Goal: Task Accomplishment & Management: Complete application form

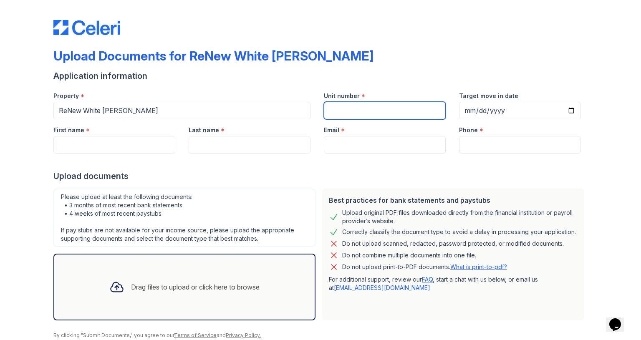
click at [334, 113] on input "Unit number" at bounding box center [385, 111] width 122 height 18
type input "TD"
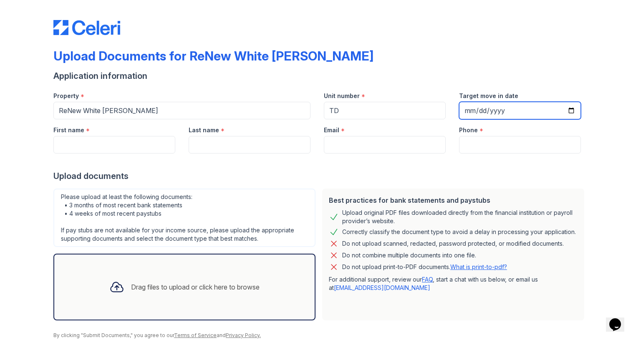
click at [474, 111] on input "Target move in date" at bounding box center [520, 111] width 122 height 18
click at [472, 111] on input "Target move in date" at bounding box center [520, 111] width 122 height 18
click at [479, 110] on input "Target move in date" at bounding box center [520, 111] width 122 height 18
click at [467, 111] on input "Target move in date" at bounding box center [520, 111] width 122 height 18
type input "[DATE]"
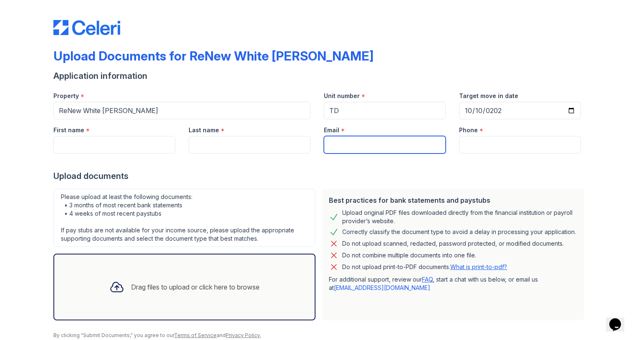
click at [390, 146] on input "Email" at bounding box center [385, 145] width 122 height 18
type input "[EMAIL_ADDRESS][DOMAIN_NAME]"
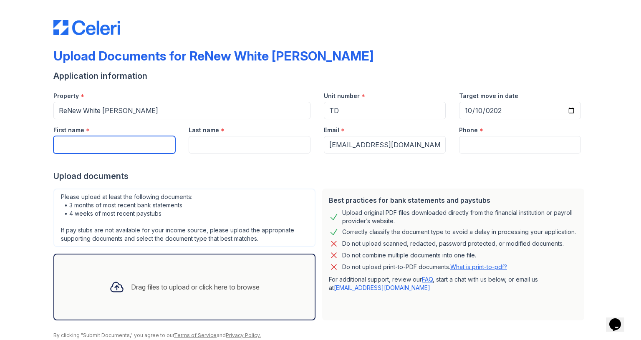
type input "Angel"
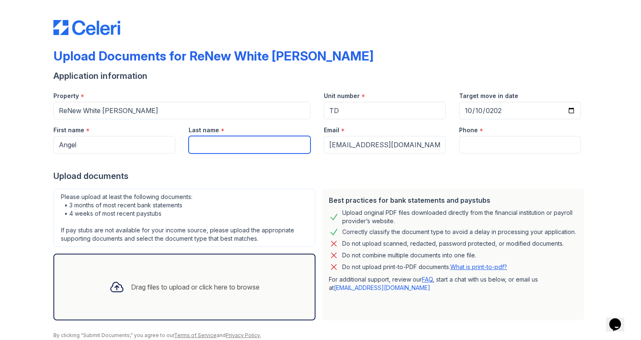
type input "Murchison"
type input "3108807570"
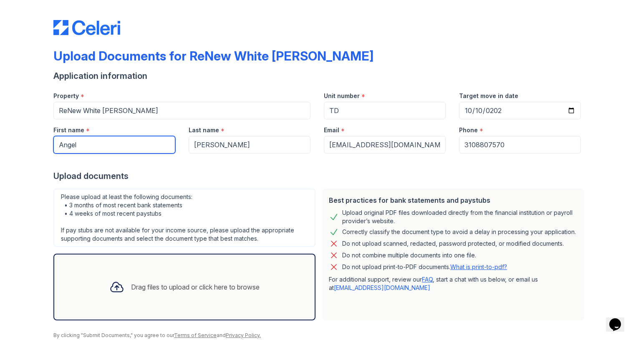
click at [109, 145] on input "Angel" at bounding box center [114, 145] width 122 height 18
type input "A"
type input "Antonio"
click at [272, 169] on div at bounding box center [320, 162] width 534 height 17
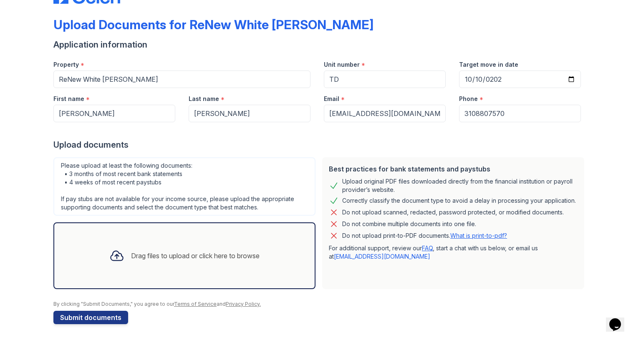
click at [143, 255] on div "Drag files to upload or click here to browse" at bounding box center [195, 256] width 129 height 10
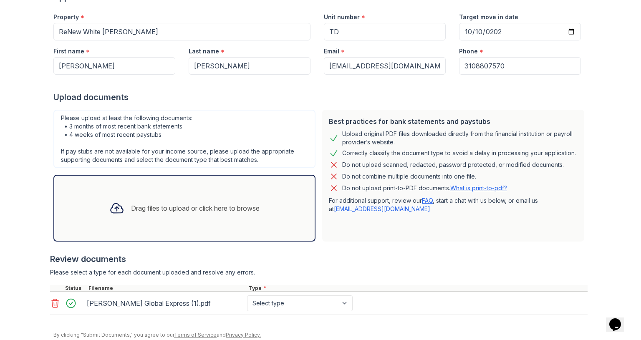
scroll to position [83, 0]
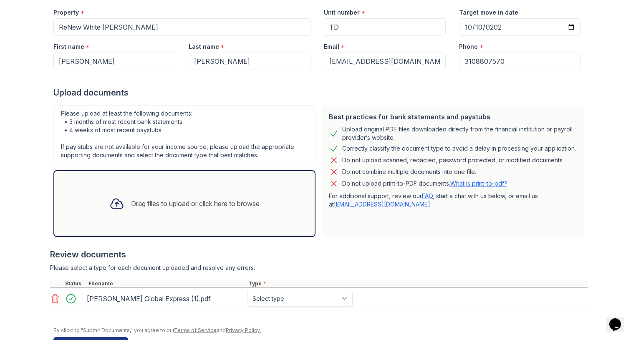
click at [159, 201] on div "Drag files to upload or click here to browse" at bounding box center [195, 204] width 129 height 10
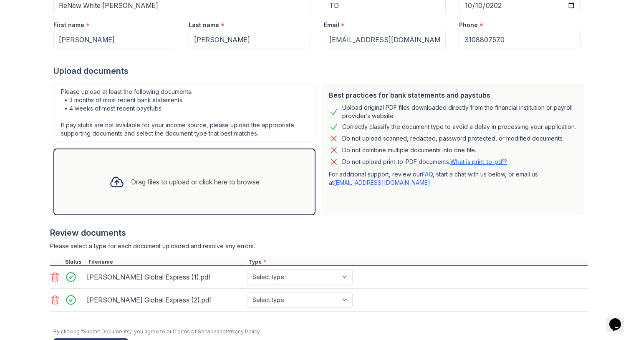
scroll to position [132, 0]
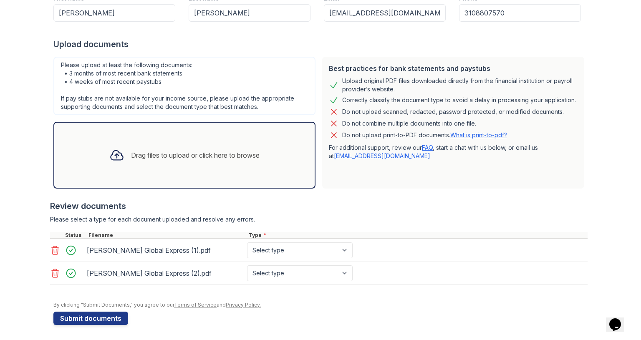
click at [190, 161] on div "Drag files to upload or click here to browse" at bounding box center [185, 155] width 164 height 28
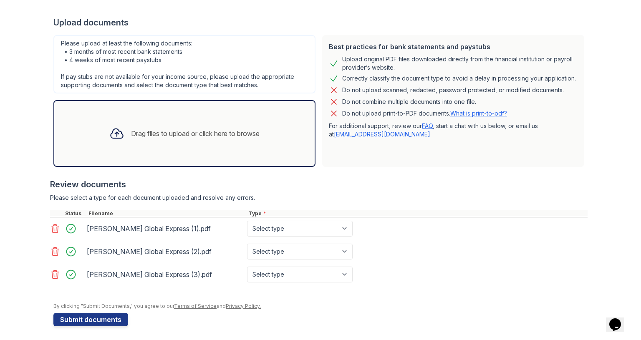
scroll to position [155, 0]
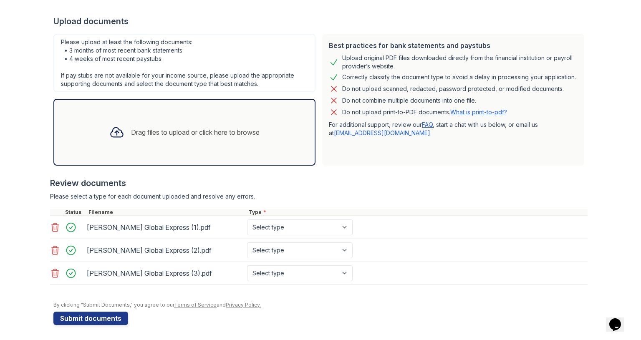
click at [183, 138] on div "Drag files to upload or click here to browse" at bounding box center [185, 132] width 164 height 28
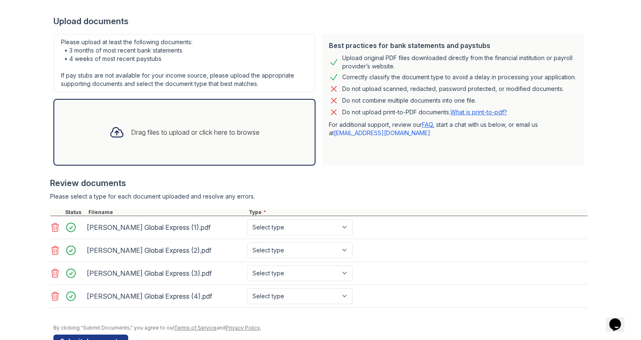
scroll to position [177, 0]
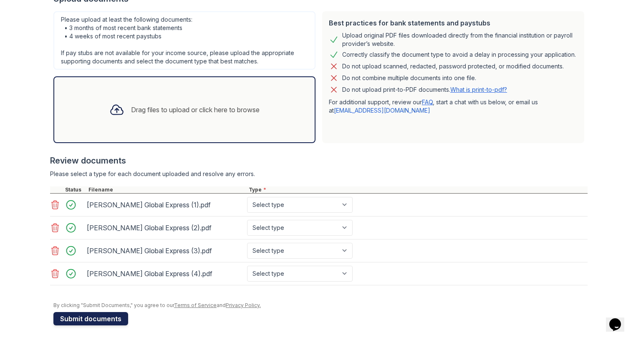
click at [86, 316] on button "Submit documents" at bounding box center [90, 318] width 75 height 13
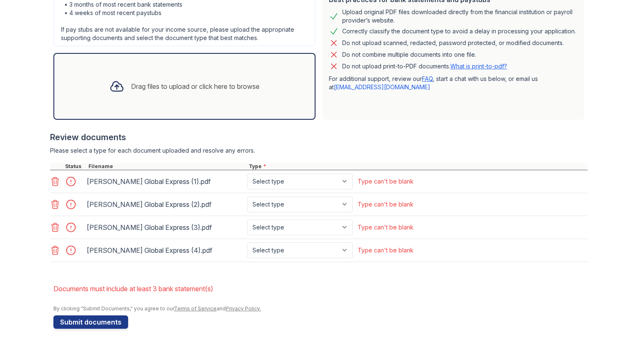
scroll to position [227, 0]
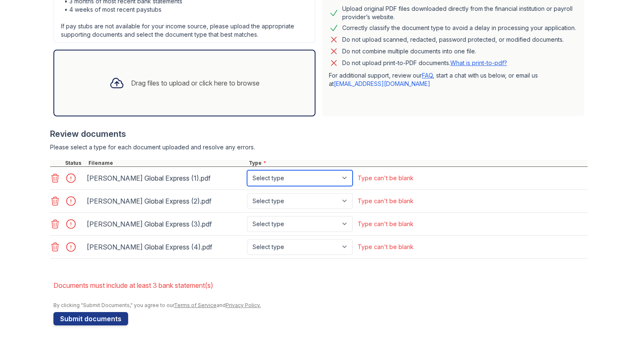
click at [343, 177] on select "Select type Paystub Bank Statement Offer Letter Tax Documents Benefit Award Let…" at bounding box center [300, 178] width 106 height 16
select select "paystub"
click at [247, 170] on select "Select type Paystub Bank Statement Offer Letter Tax Documents Benefit Award Let…" at bounding box center [300, 178] width 106 height 16
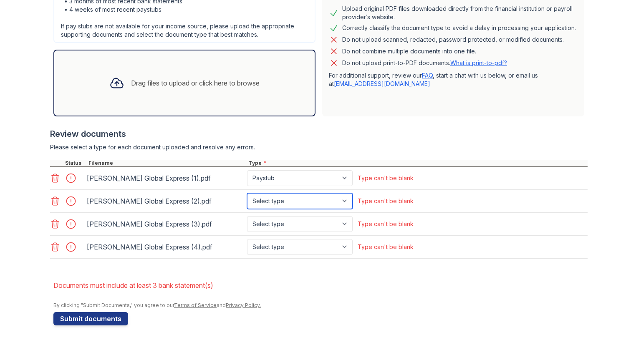
click at [341, 198] on select "Select type Paystub Bank Statement Offer Letter Tax Documents Benefit Award Let…" at bounding box center [300, 201] width 106 height 16
select select "paystub"
click at [247, 193] on select "Select type Paystub Bank Statement Offer Letter Tax Documents Benefit Award Let…" at bounding box center [300, 201] width 106 height 16
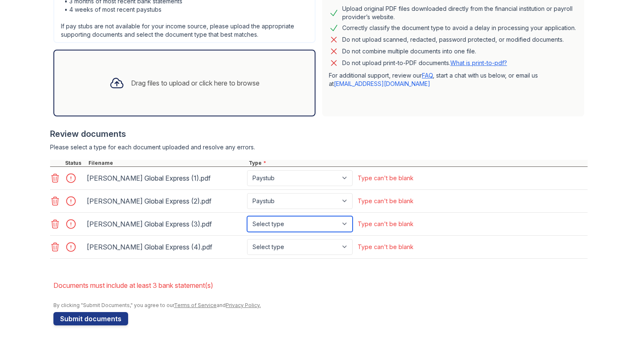
click at [343, 223] on select "Select type Paystub Bank Statement Offer Letter Tax Documents Benefit Award Let…" at bounding box center [300, 224] width 106 height 16
select select "paystub"
click at [247, 216] on select "Select type Paystub Bank Statement Offer Letter Tax Documents Benefit Award Let…" at bounding box center [300, 224] width 106 height 16
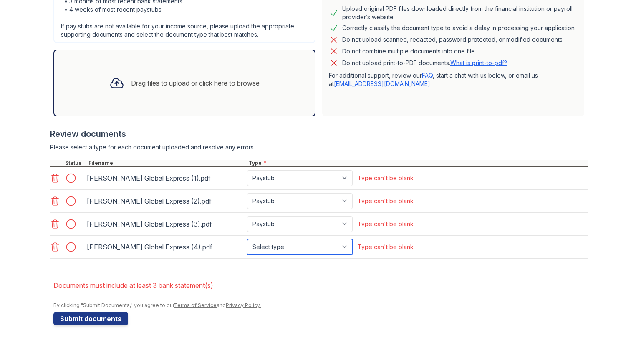
click at [341, 245] on select "Select type Paystub Bank Statement Offer Letter Tax Documents Benefit Award Let…" at bounding box center [300, 247] width 106 height 16
select select "paystub"
click at [247, 239] on select "Select type Paystub Bank Statement Offer Letter Tax Documents Benefit Award Let…" at bounding box center [300, 247] width 106 height 16
click at [270, 266] on form "Application information Property * ReNew White Marsh Unit number * TD Target mo…" at bounding box center [320, 95] width 534 height 459
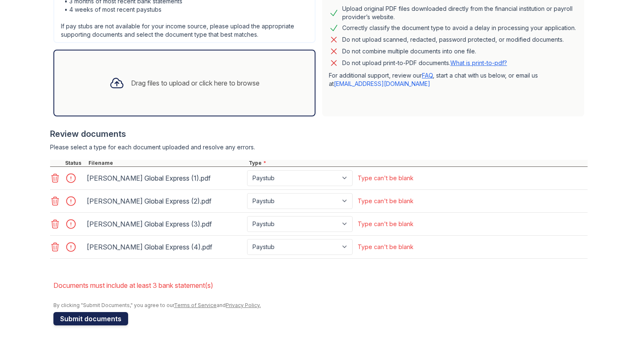
click at [85, 315] on button "Submit documents" at bounding box center [90, 318] width 75 height 13
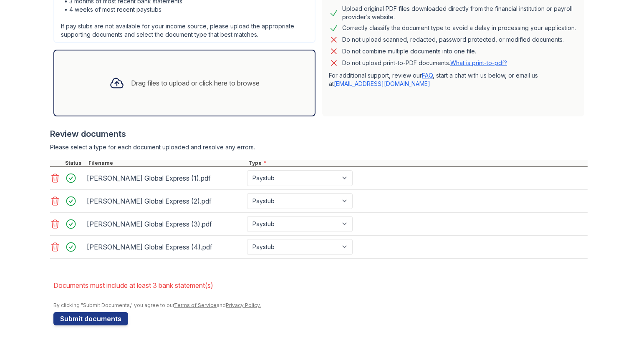
click at [179, 91] on div "Drag files to upload or click here to browse" at bounding box center [185, 83] width 164 height 28
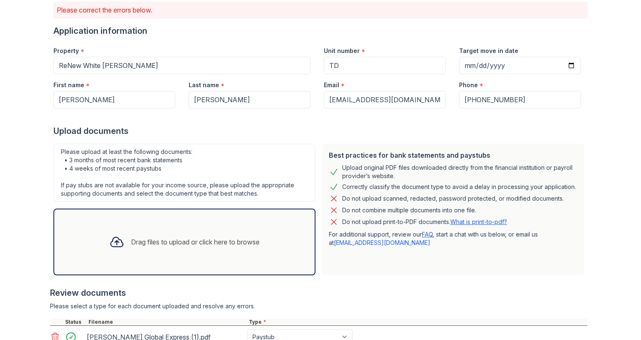
scroll to position [0, 0]
